Goal: Find specific page/section: Find specific page/section

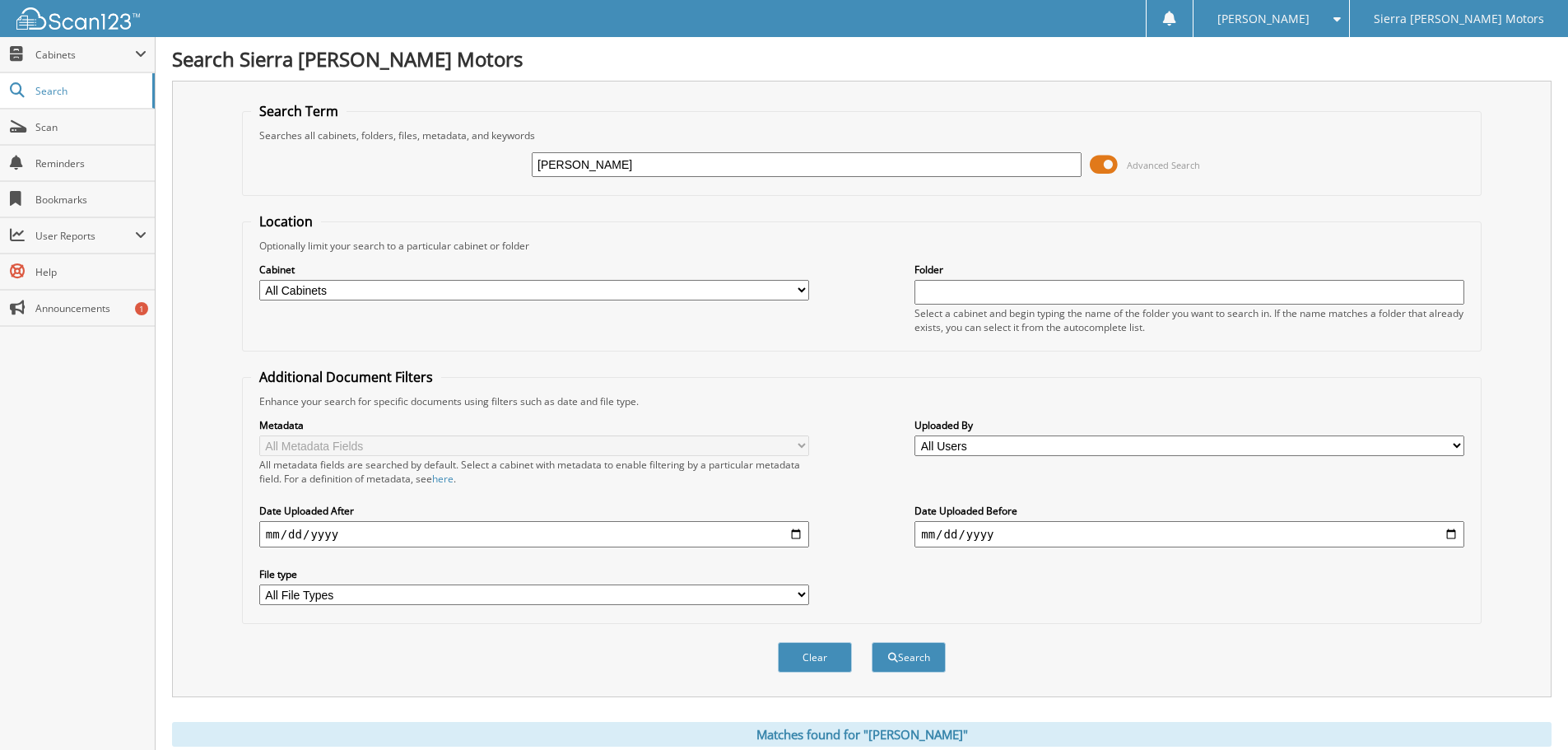
click at [288, 286] on select "All Cabinets CAR DEALS PARTS REPAIR ORDERS Needs Filing" at bounding box center [534, 290] width 550 height 20
click at [1107, 163] on span at bounding box center [1104, 164] width 28 height 25
click at [977, 147] on div "[PERSON_NAME] Advanced Search" at bounding box center [862, 165] width 1222 height 44
click at [983, 153] on input "[PERSON_NAME]" at bounding box center [807, 164] width 550 height 25
click at [999, 148] on div "[PERSON_NAME] Advanced Search" at bounding box center [862, 165] width 1222 height 44
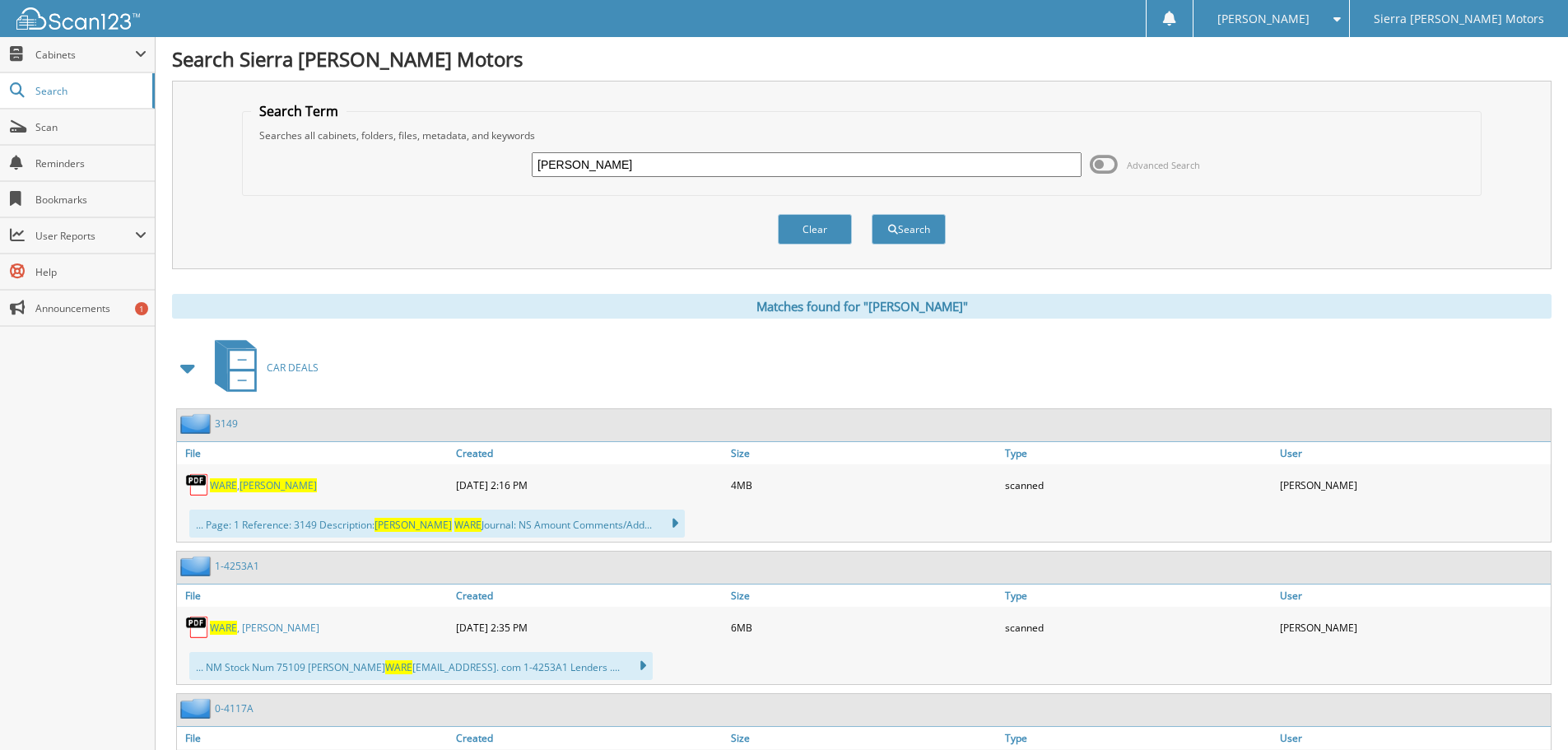
click at [298, 366] on span "CAR DEALS" at bounding box center [292, 367] width 52 height 14
click at [186, 366] on span at bounding box center [188, 368] width 23 height 30
click at [276, 365] on span "CAR DEALS" at bounding box center [292, 367] width 52 height 14
click at [238, 366] on icon at bounding box center [241, 360] width 25 height 18
